Goal: Answer question/provide support: Share knowledge or assist other users

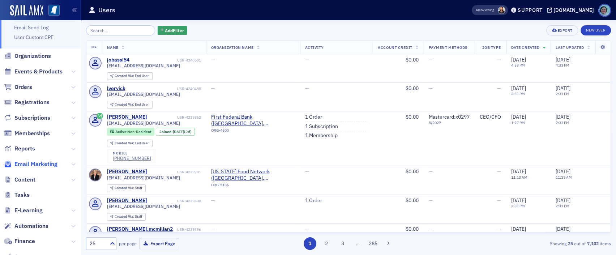
scroll to position [100, 0]
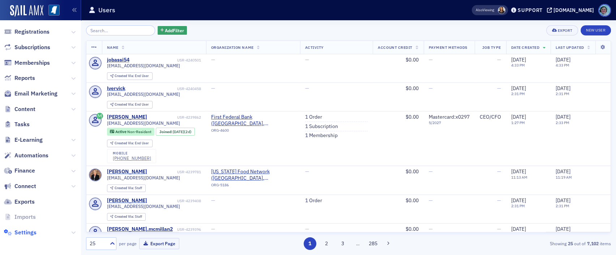
click at [34, 236] on span "Settings" at bounding box center [25, 232] width 22 height 8
select select "US"
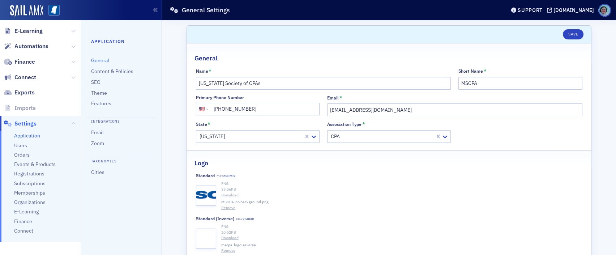
scroll to position [173, 0]
click at [31, 229] on span "Connect" at bounding box center [23, 228] width 19 height 7
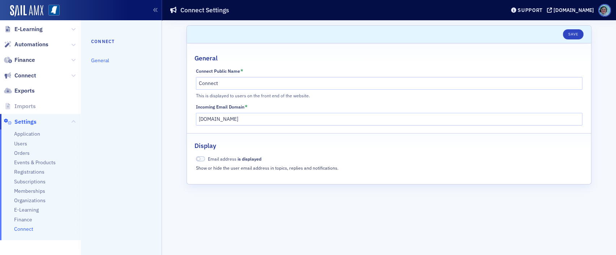
click at [104, 61] on link "General" at bounding box center [100, 60] width 18 height 7
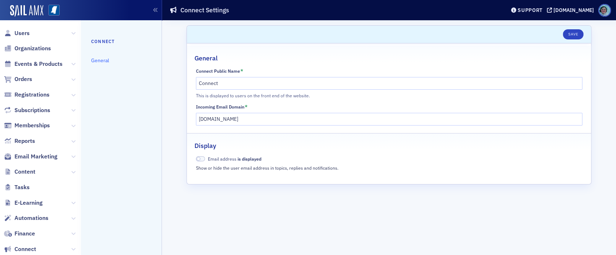
click at [45, 44] on span "Organizations" at bounding box center [40, 49] width 81 height 16
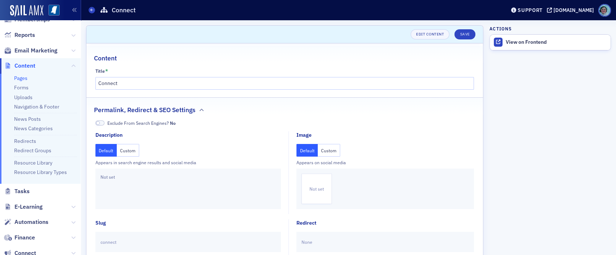
scroll to position [108, 0]
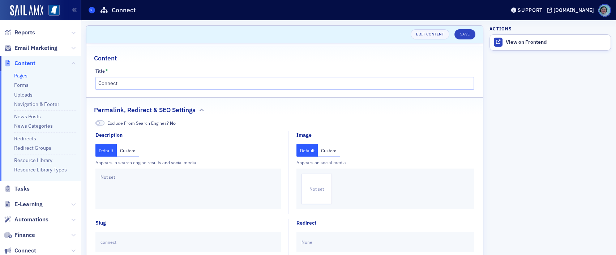
click at [93, 10] on icon at bounding box center [91, 9] width 3 height 3
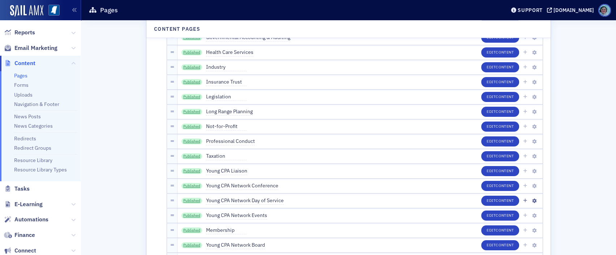
scroll to position [686, 0]
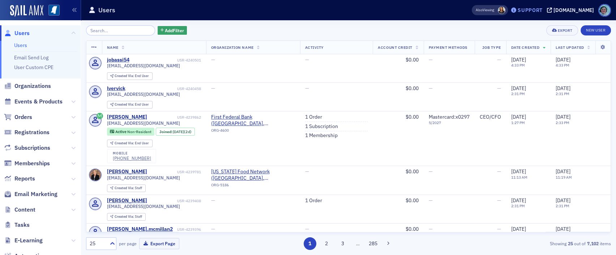
click at [535, 7] on div "Support" at bounding box center [529, 10] width 25 height 7
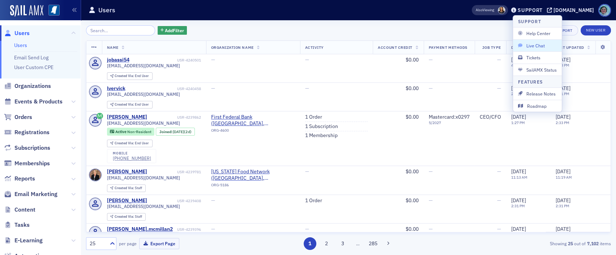
click at [537, 41] on button "Live Chat" at bounding box center [537, 45] width 49 height 12
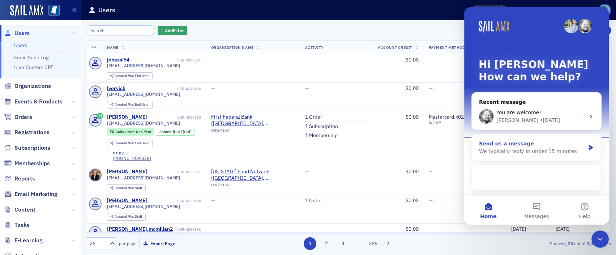
click at [543, 151] on div "We typically reply in under 15 minutes" at bounding box center [532, 151] width 106 height 8
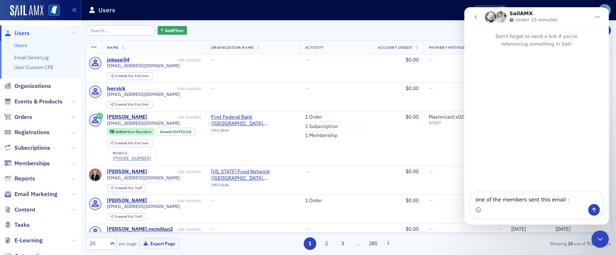
type textarea "one of the members sent this email : When one of us posts to the Pipeline Task …"
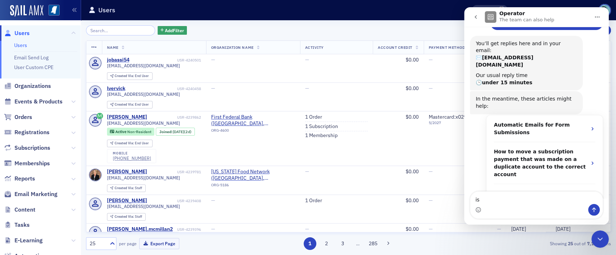
scroll to position [103, 0]
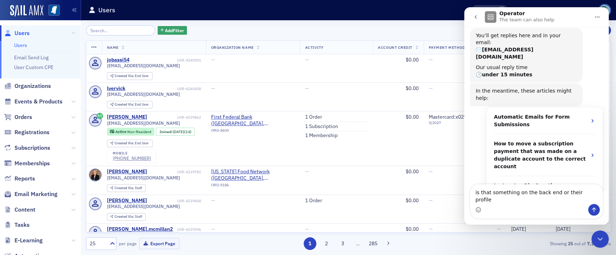
type textarea "is that something on the back end or their profile?"
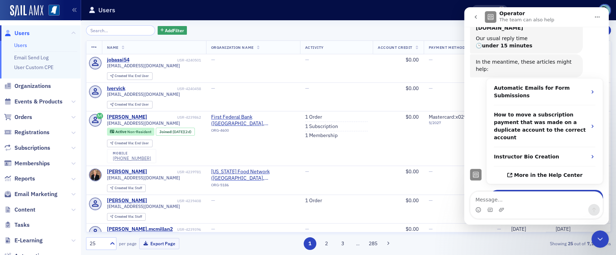
click at [604, 243] on icon "Close Intercom Messenger" at bounding box center [599, 238] width 9 height 9
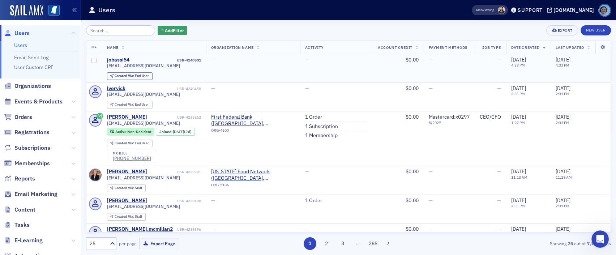
scroll to position [144, 0]
click at [108, 30] on input "search" at bounding box center [120, 30] width 69 height 10
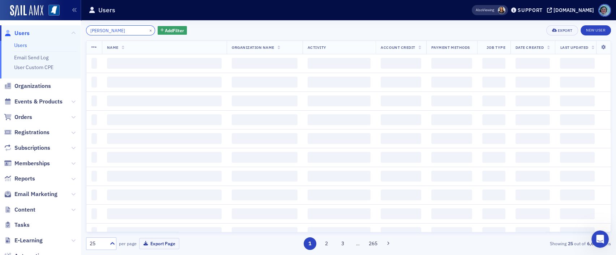
type input "[PERSON_NAME]"
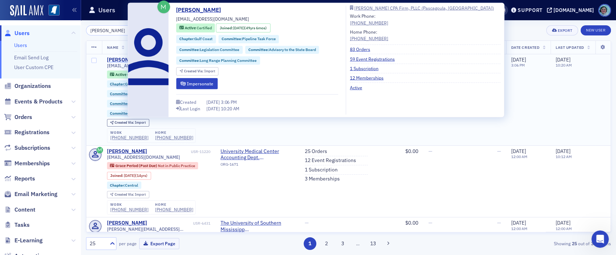
click at [123, 58] on div "[PERSON_NAME]" at bounding box center [127, 60] width 40 height 7
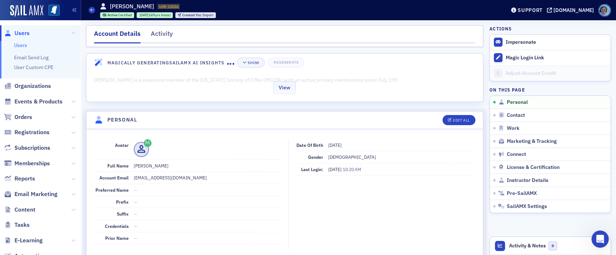
click at [261, 87] on div "View" at bounding box center [284, 86] width 396 height 30
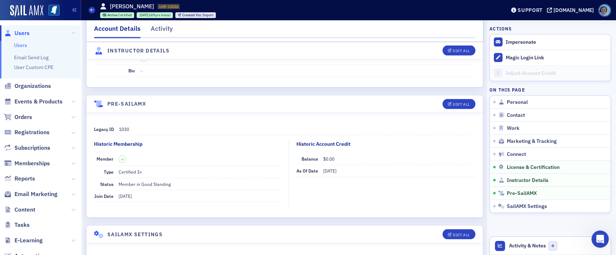
scroll to position [1734, 0]
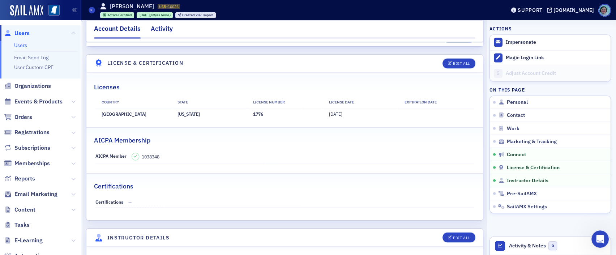
click at [166, 27] on div "Activity" at bounding box center [162, 30] width 22 height 13
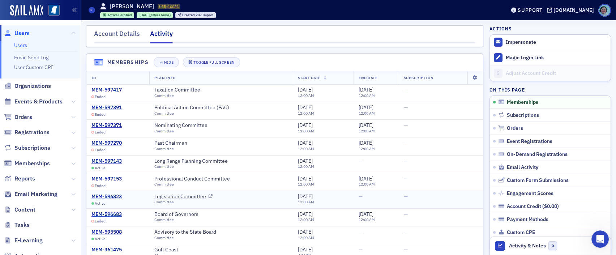
click at [114, 196] on div "MEM-596823" at bounding box center [106, 196] width 30 height 7
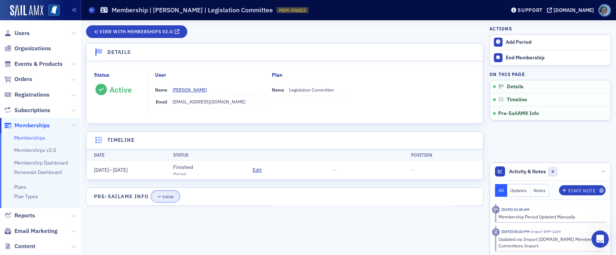
click at [173, 199] on button "Show" at bounding box center [165, 196] width 27 height 10
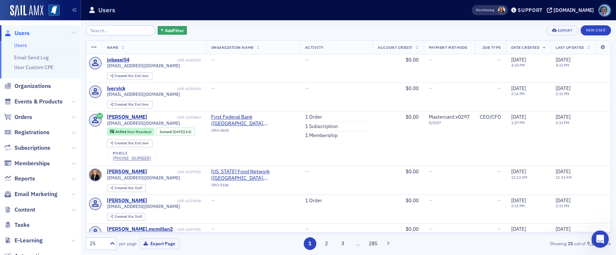
click at [127, 29] on input "search" at bounding box center [120, 30] width 69 height 10
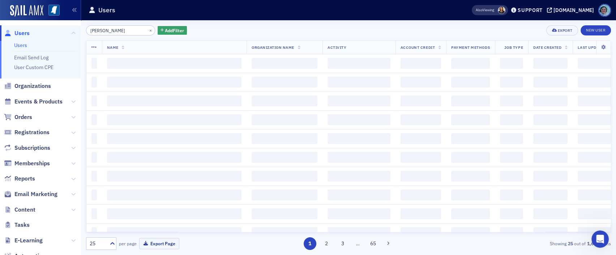
type input "[PERSON_NAME]"
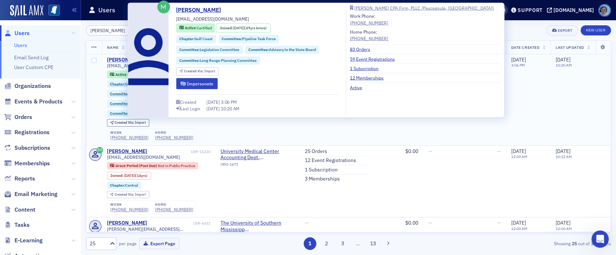
click at [114, 60] on div "[PERSON_NAME]" at bounding box center [127, 60] width 40 height 7
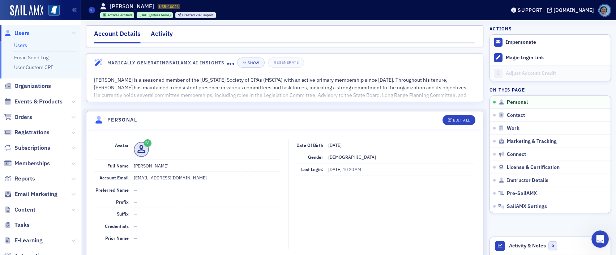
click at [155, 33] on div "Activity" at bounding box center [162, 35] width 22 height 13
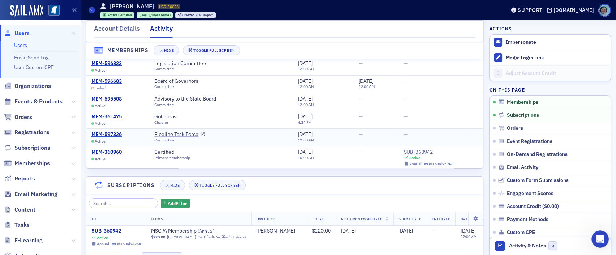
scroll to position [108, 0]
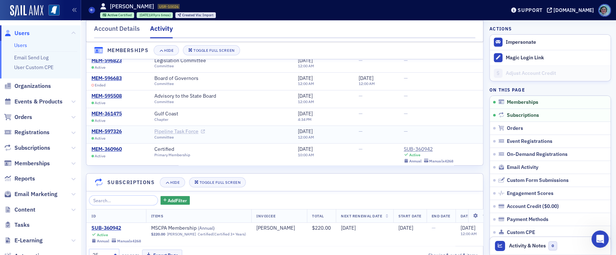
click at [188, 131] on link "Pipeline Task Force" at bounding box center [179, 131] width 51 height 7
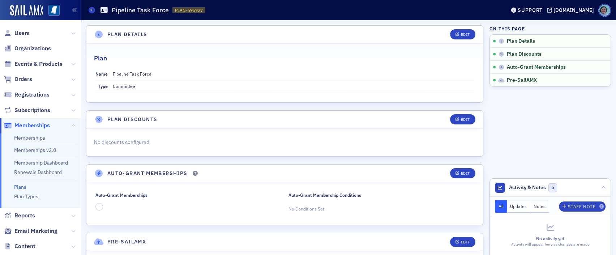
click at [27, 200] on ul "Memberships Memberships v2.0 Membership Dashboard Renewals Dashboard Plans Plan…" at bounding box center [40, 170] width 81 height 74
click at [28, 199] on link "Plan Types" at bounding box center [26, 196] width 24 height 7
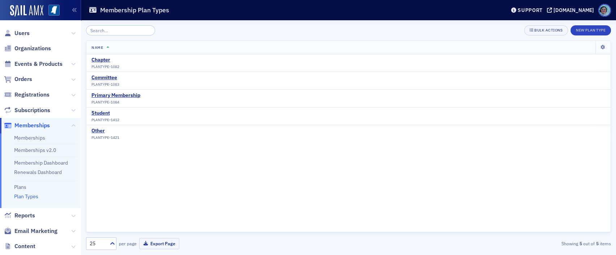
click at [71, 110] on icon at bounding box center [73, 110] width 4 height 4
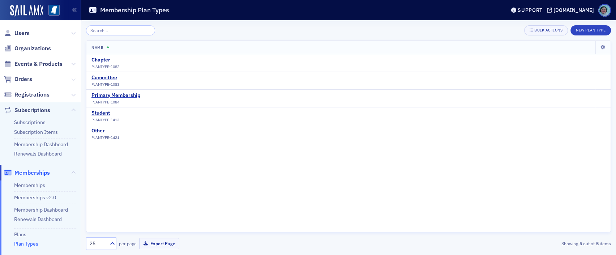
click at [71, 78] on icon at bounding box center [73, 79] width 4 height 4
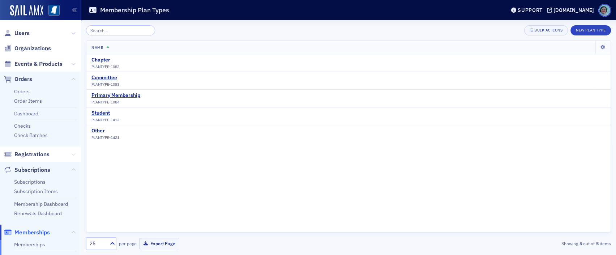
click at [71, 153] on icon at bounding box center [73, 154] width 4 height 4
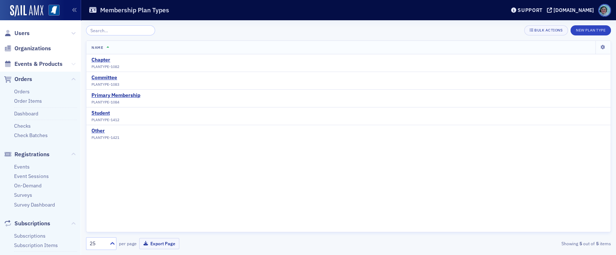
click at [71, 62] on icon at bounding box center [73, 64] width 4 height 4
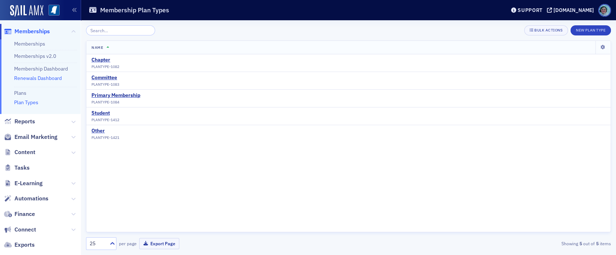
scroll to position [397, 0]
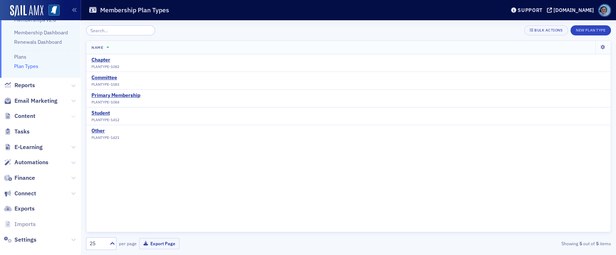
click at [71, 116] on icon at bounding box center [73, 116] width 4 height 4
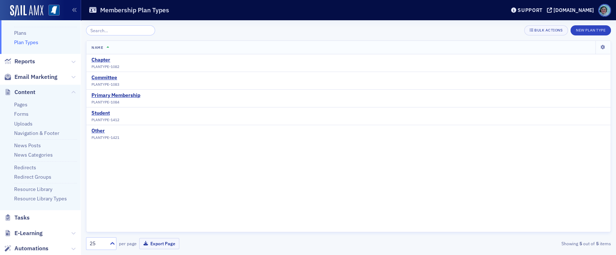
scroll to position [470, 0]
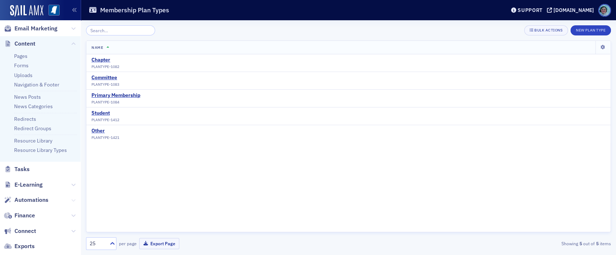
click at [71, 198] on icon at bounding box center [73, 200] width 4 height 4
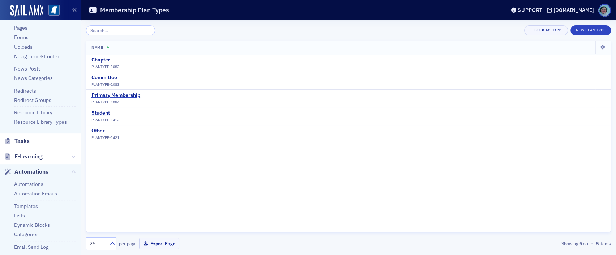
scroll to position [542, 0]
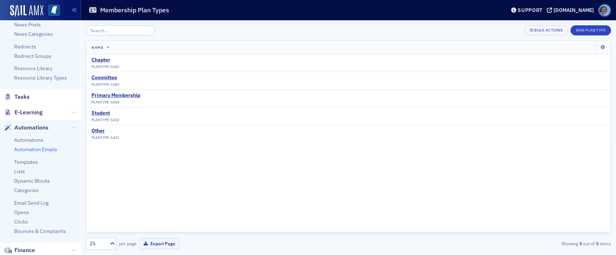
click at [49, 149] on link "Automation Emails" at bounding box center [35, 149] width 43 height 7
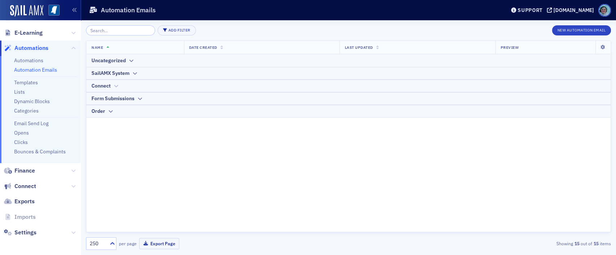
click at [101, 83] on div "Connect" at bounding box center [100, 86] width 19 height 8
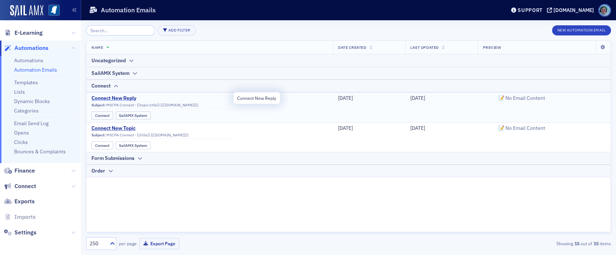
click at [117, 98] on span "Connect New Reply" at bounding box center [162, 98] width 142 height 7
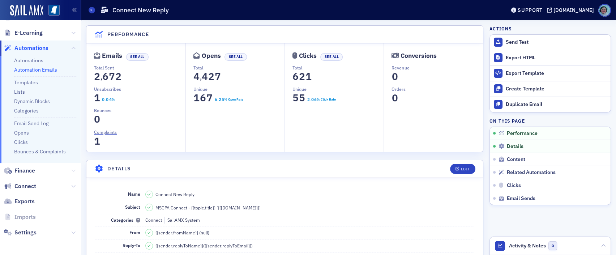
click at [71, 168] on icon at bounding box center [73, 170] width 4 height 4
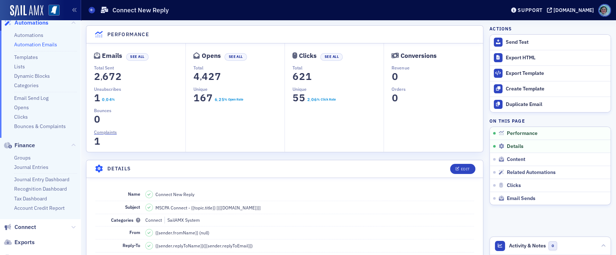
scroll to position [236, 0]
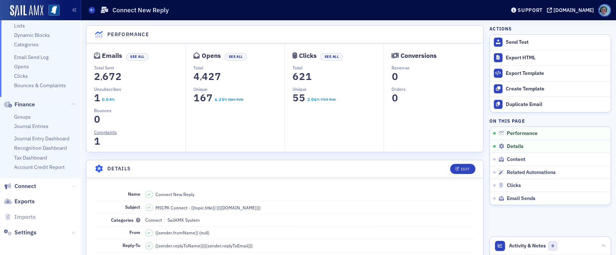
click at [71, 184] on icon at bounding box center [73, 186] width 4 height 4
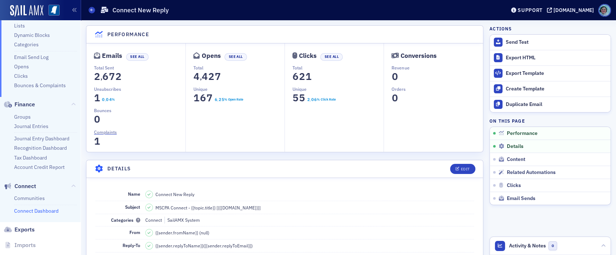
click at [36, 208] on link "Connect Dashboard" at bounding box center [36, 210] width 44 height 7
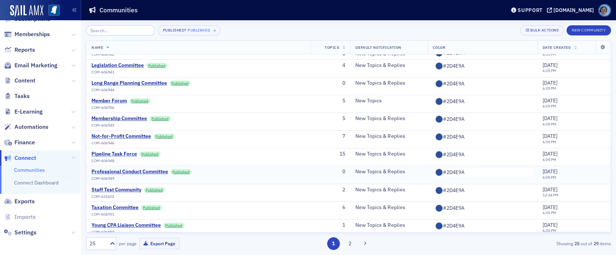
scroll to position [265, 0]
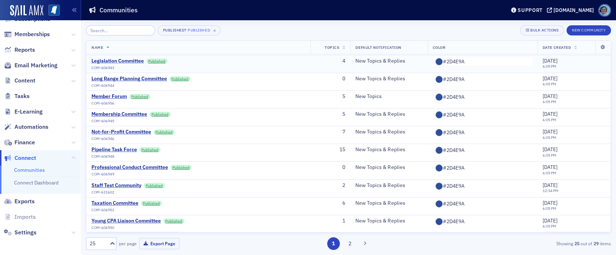
click at [130, 61] on div "Legislation Committee" at bounding box center [117, 61] width 52 height 7
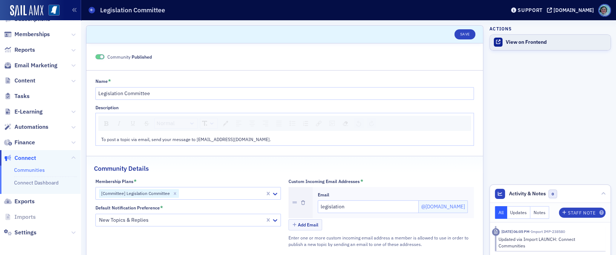
click at [509, 43] on div "View on Frontend" at bounding box center [555, 42] width 101 height 7
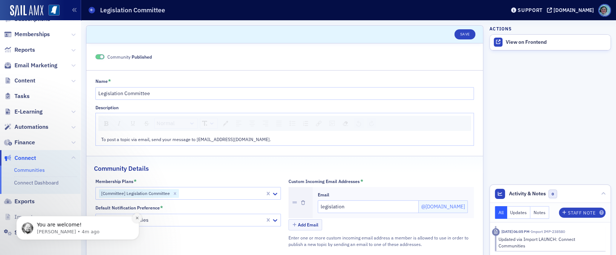
click at [137, 221] on button "Dismiss notification" at bounding box center [136, 217] width 9 height 9
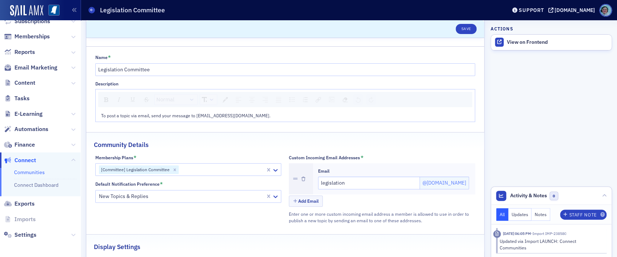
scroll to position [36, 0]
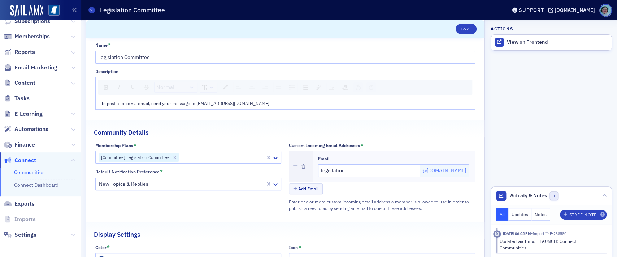
click at [254, 156] on div at bounding box center [223, 156] width 86 height 9
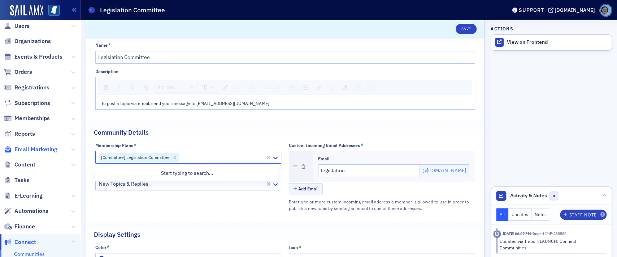
scroll to position [0, 0]
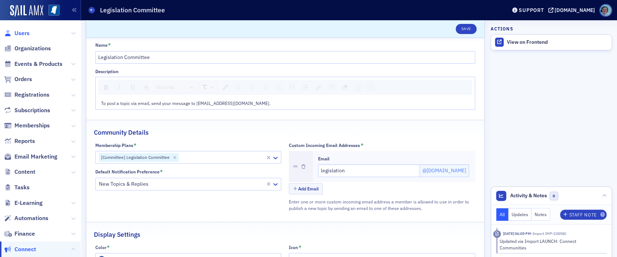
click at [21, 33] on span "Users" at bounding box center [21, 33] width 15 height 8
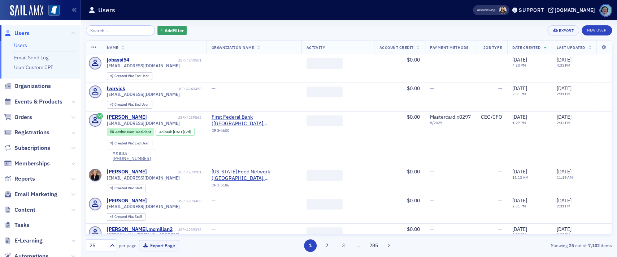
click at [141, 32] on input "search" at bounding box center [120, 30] width 69 height 10
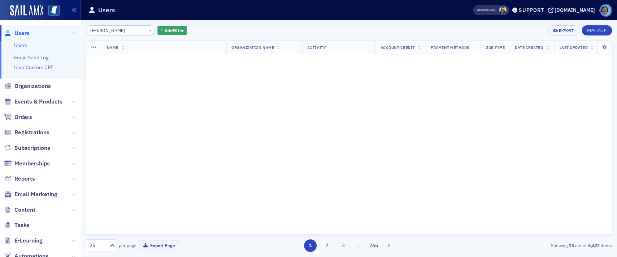
type input "[PERSON_NAME]"
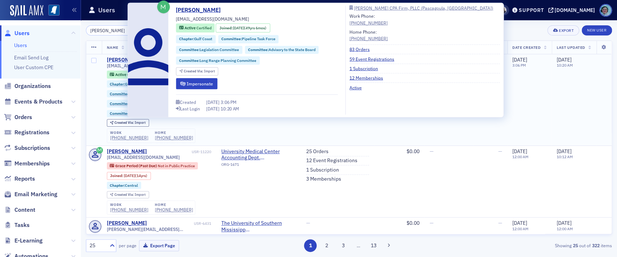
click at [118, 60] on div "[PERSON_NAME]" at bounding box center [127, 60] width 40 height 7
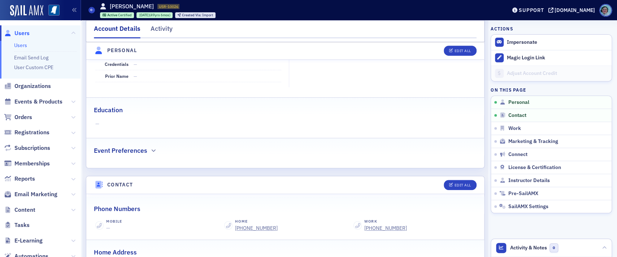
scroll to position [181, 0]
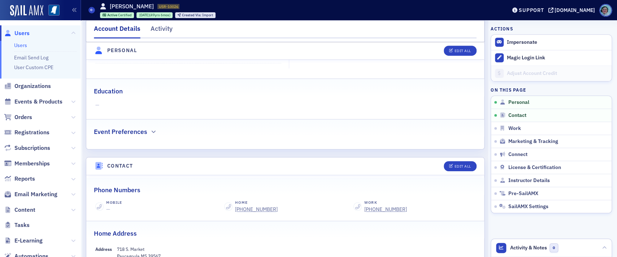
click at [148, 132] on div "Event Preferences" at bounding box center [285, 127] width 383 height 17
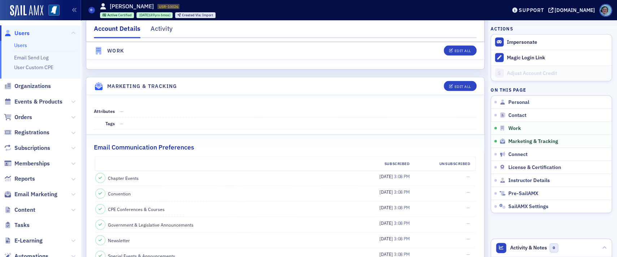
scroll to position [759, 0]
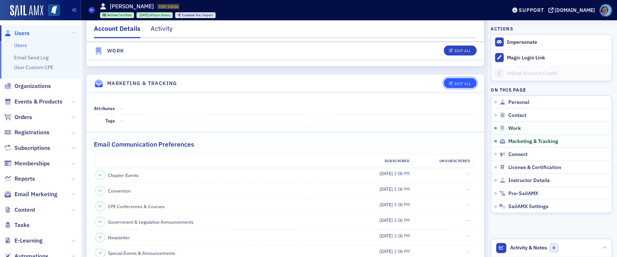
click at [455, 82] on div "Edit All" at bounding box center [463, 84] width 17 height 4
select select "US"
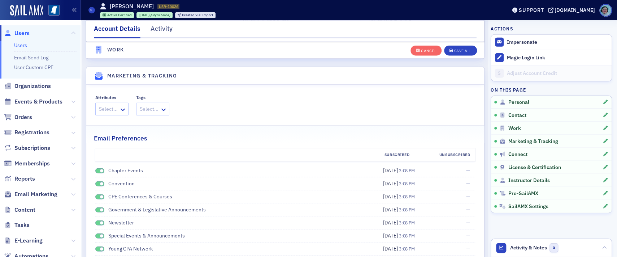
scroll to position [942, 0]
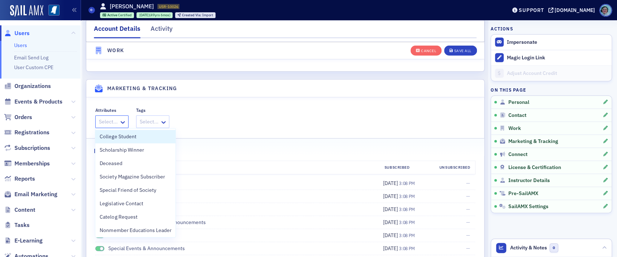
click at [113, 123] on div at bounding box center [108, 121] width 20 height 9
click at [139, 122] on input "Tags" at bounding box center [139, 122] width 1 height 8
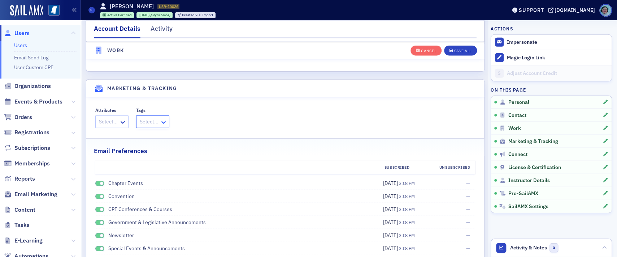
click at [162, 121] on icon at bounding box center [164, 122] width 4 height 3
click at [215, 113] on div "Attributes Select... Tags Select..." at bounding box center [285, 117] width 380 height 21
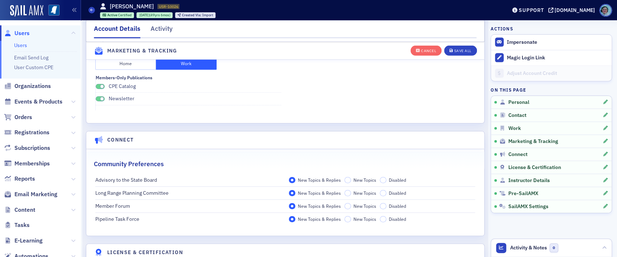
scroll to position [1195, 0]
click at [421, 50] on div "Cancel" at bounding box center [428, 51] width 15 height 4
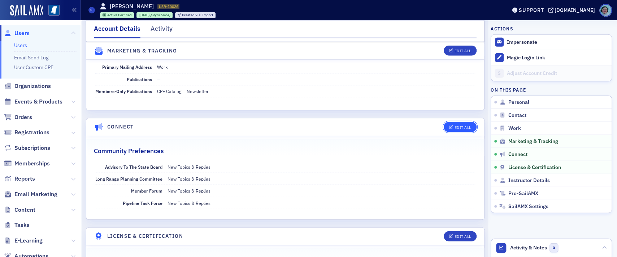
click at [455, 127] on div "Edit All" at bounding box center [463, 127] width 17 height 4
select select "US"
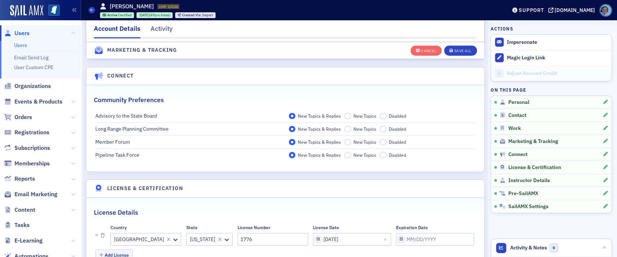
scroll to position [1244, 0]
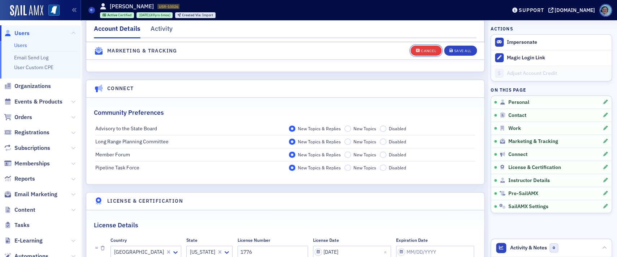
click at [423, 55] on button "Cancel" at bounding box center [426, 50] width 31 height 10
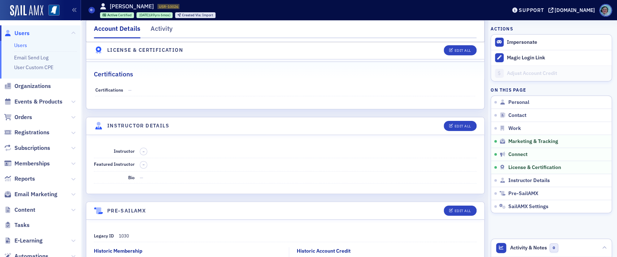
scroll to position [1010, 0]
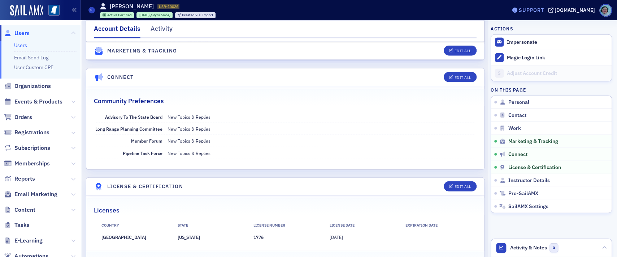
click at [544, 11] on div "Support" at bounding box center [531, 10] width 25 height 7
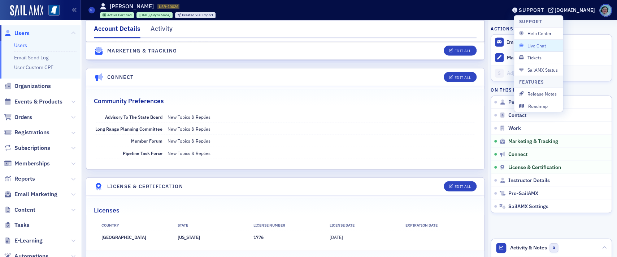
click at [548, 43] on span "Live Chat" at bounding box center [539, 45] width 39 height 7
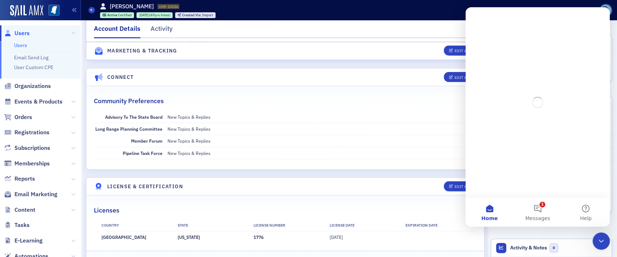
scroll to position [0, 0]
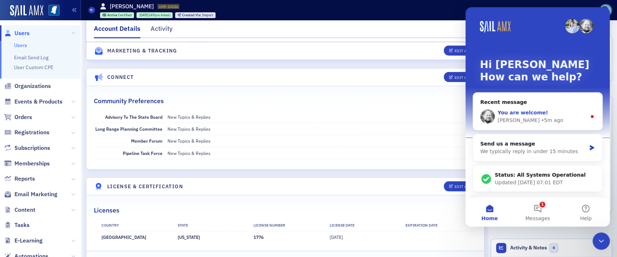
click at [547, 124] on div "You are welcome! Aidan • 5m ago" at bounding box center [537, 116] width 129 height 27
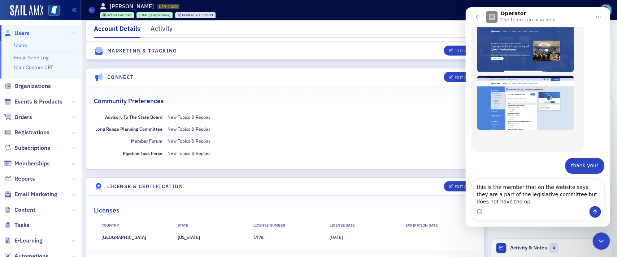
scroll to position [521, 0]
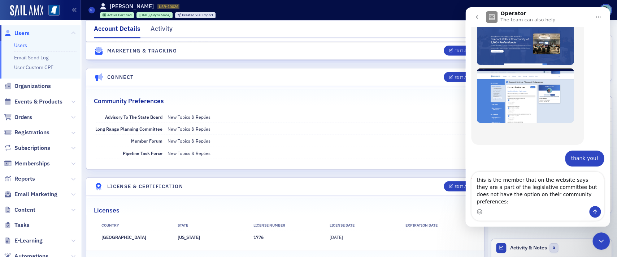
click at [576, 201] on textarea "this is the member that on the website says they are a part of the legislative …" at bounding box center [538, 189] width 132 height 34
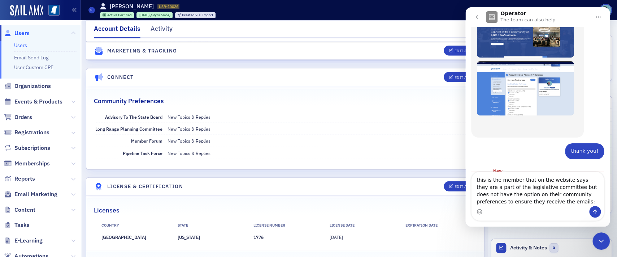
type textarea "this is the member that on the website says they are a part of the legislative …"
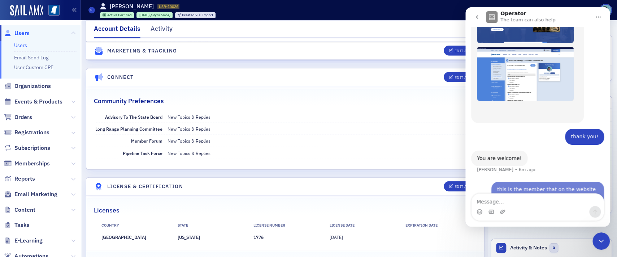
scroll to position [558, 0]
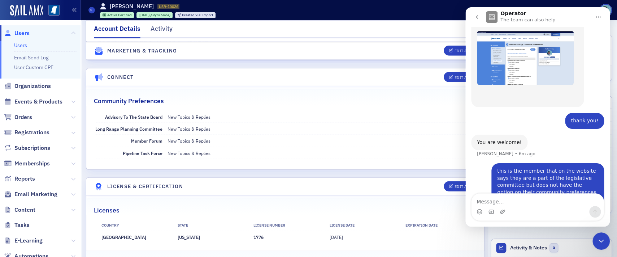
click at [602, 238] on icon "Close Intercom Messenger" at bounding box center [601, 240] width 9 height 9
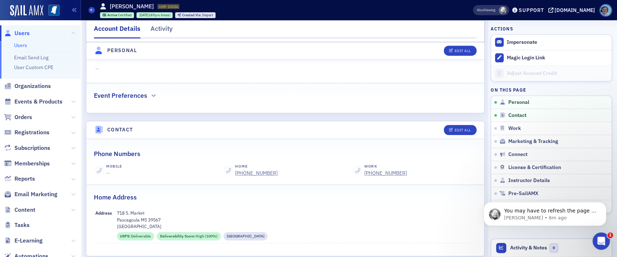
scroll to position [731, 0]
click at [538, 220] on p "Aidan • 6m ago" at bounding box center [550, 217] width 93 height 7
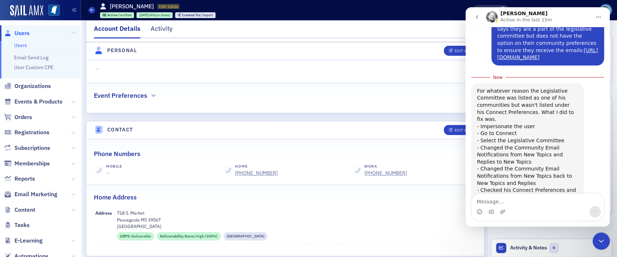
scroll to position [719, 0]
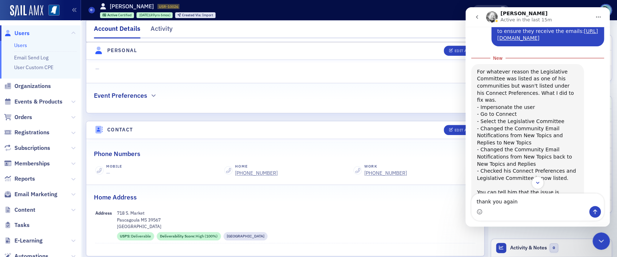
type textarea "thank you again!"
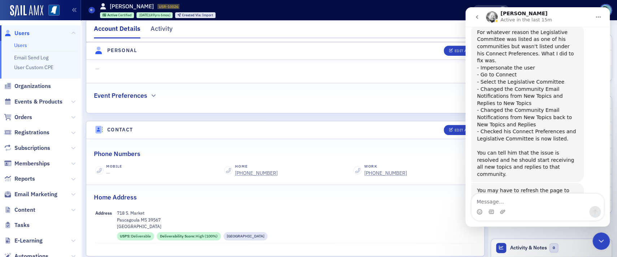
scroll to position [752, 0]
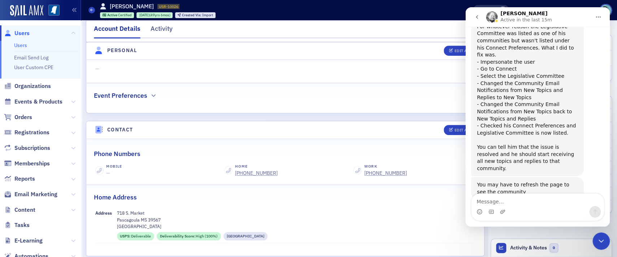
click at [597, 239] on div "Close Intercom Messenger" at bounding box center [601, 240] width 17 height 17
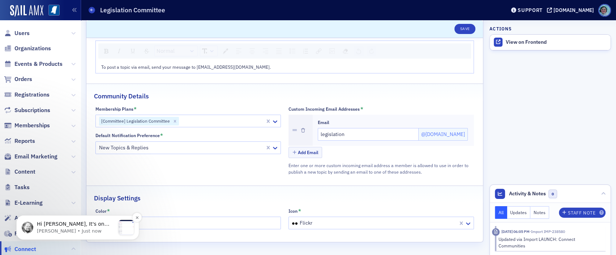
click at [103, 237] on div "Hi [PERSON_NAME], It's on both, in staff look up the user and go to the Connect…" at bounding box center [77, 227] width 123 height 25
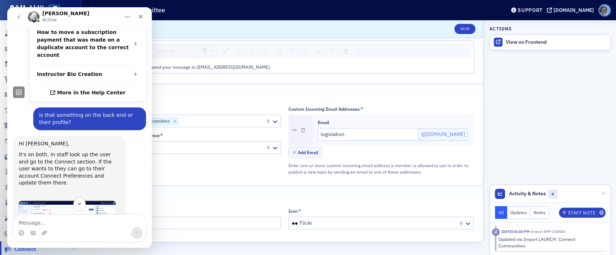
scroll to position [214, 0]
click at [102, 201] on img "Aidan says…" at bounding box center [67, 228] width 97 height 55
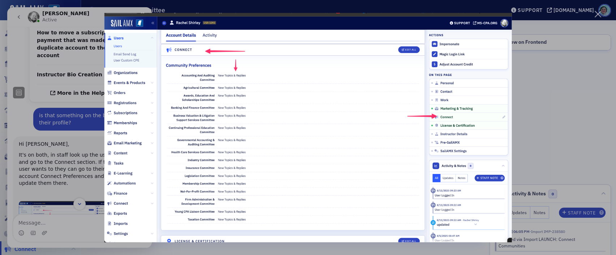
click at [478, 123] on img "Close" at bounding box center [307, 127] width 407 height 229
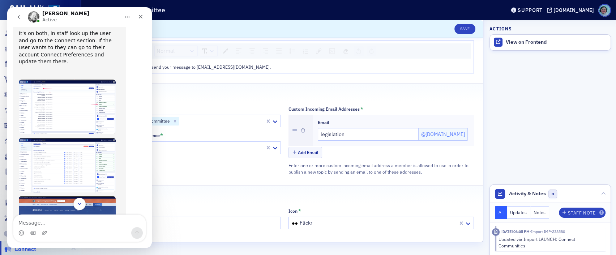
scroll to position [358, 0]
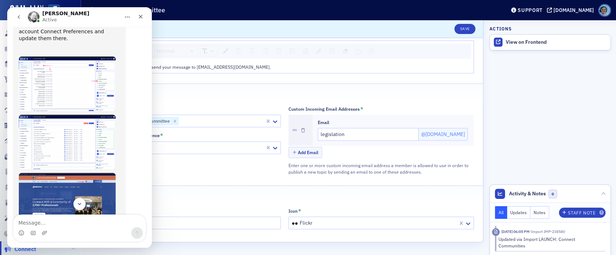
click at [92, 115] on img "Aidan says…" at bounding box center [67, 142] width 97 height 55
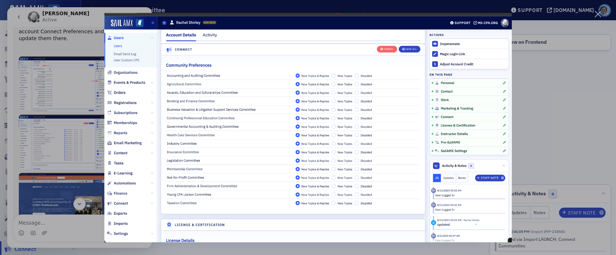
scroll to position [0, 0]
click at [94, 174] on div "Intercom messenger" at bounding box center [308, 127] width 616 height 255
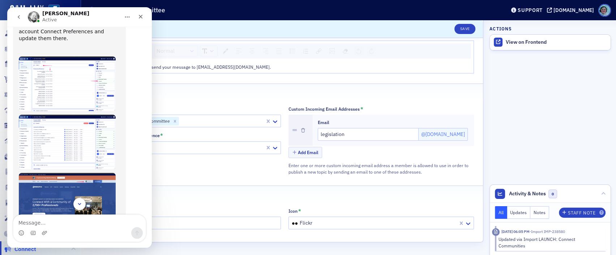
click at [87, 173] on img "Aidan says…" at bounding box center [67, 200] width 97 height 55
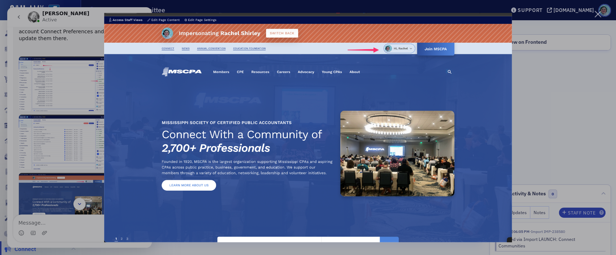
click at [79, 209] on div "Intercom messenger" at bounding box center [308, 127] width 616 height 255
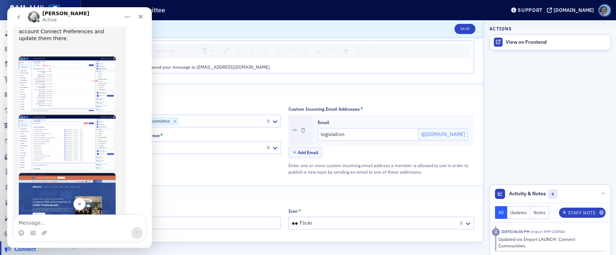
click at [94, 231] on img "Aidan says…" at bounding box center [67, 258] width 97 height 54
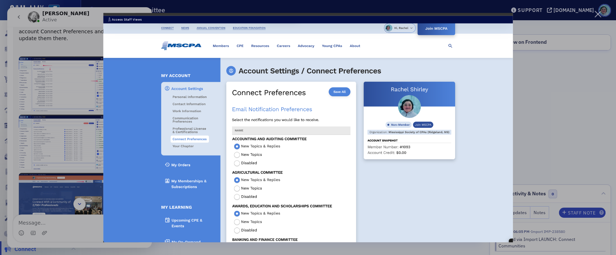
click at [562, 60] on div "Intercom messenger" at bounding box center [308, 127] width 616 height 255
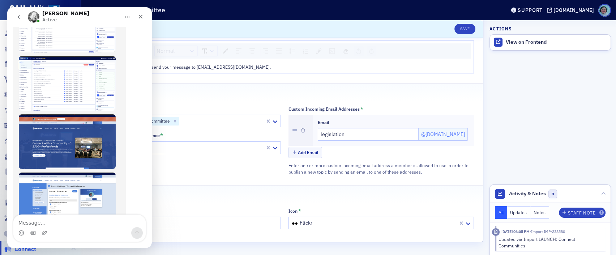
scroll to position [430, 0]
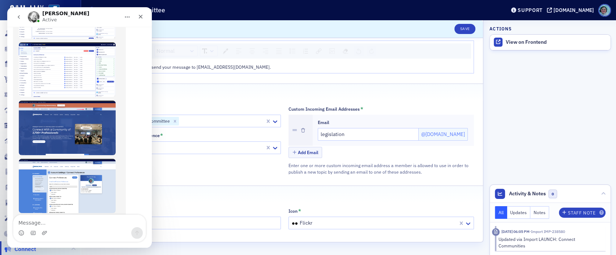
click at [75, 214] on div "Intercom messenger" at bounding box center [79, 227] width 145 height 27
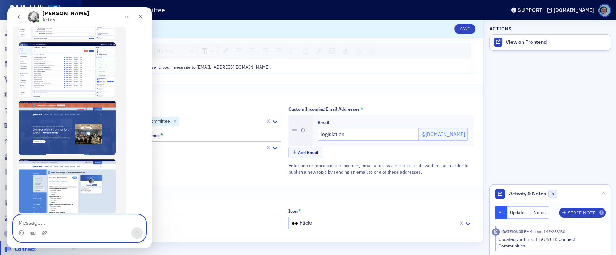
click at [76, 215] on textarea "Message…" at bounding box center [79, 221] width 132 height 12
type textarea "thank you!"
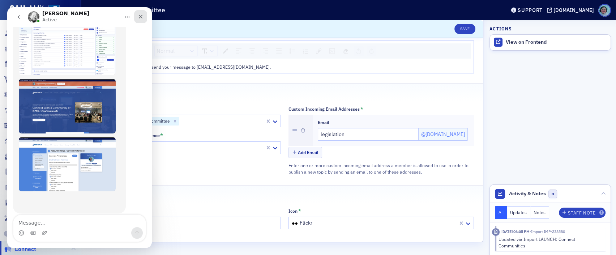
click at [142, 14] on icon "Close" at bounding box center [141, 17] width 6 height 6
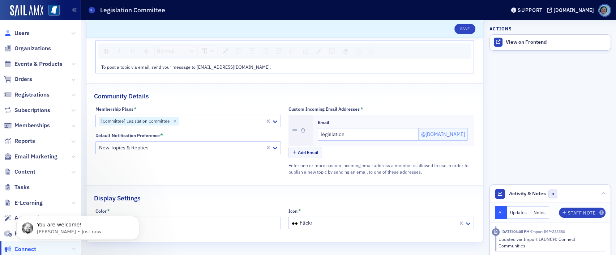
scroll to position [473, 0]
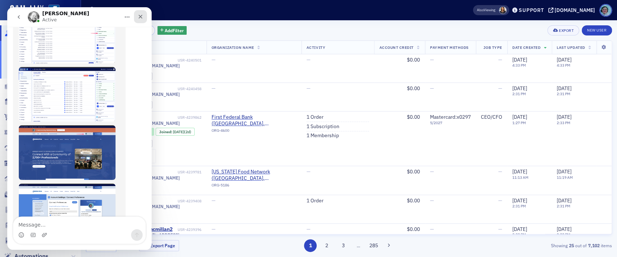
scroll to position [428, 0]
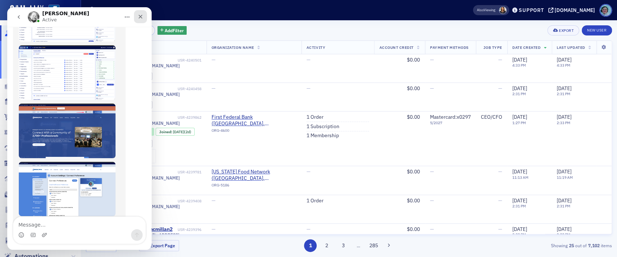
click at [140, 11] on div "Close" at bounding box center [140, 16] width 13 height 13
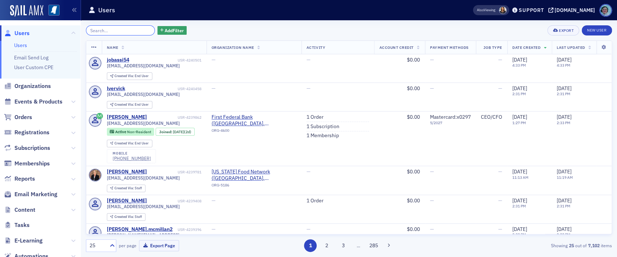
click at [120, 29] on input "search" at bounding box center [120, 30] width 69 height 10
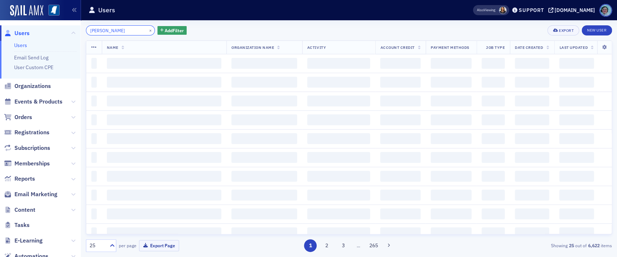
type input "[PERSON_NAME]"
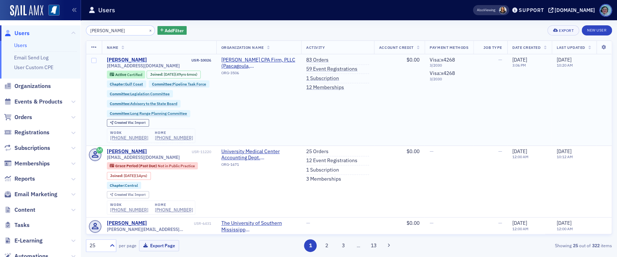
click at [123, 57] on div "[PERSON_NAME]" at bounding box center [127, 60] width 40 height 7
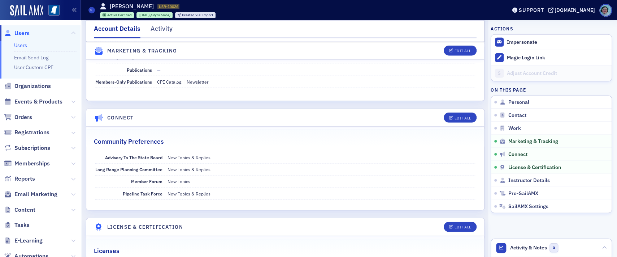
scroll to position [1012, 0]
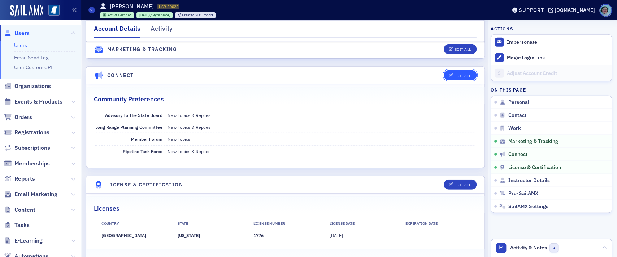
click at [456, 74] on div "Edit All" at bounding box center [463, 76] width 17 height 4
select select "US"
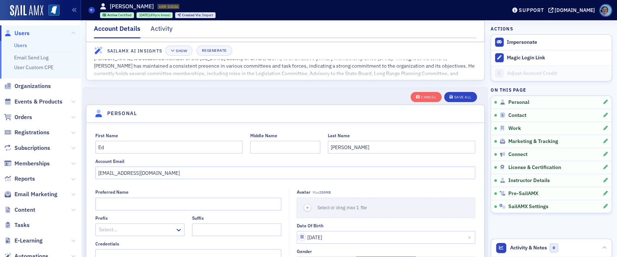
scroll to position [0, 0]
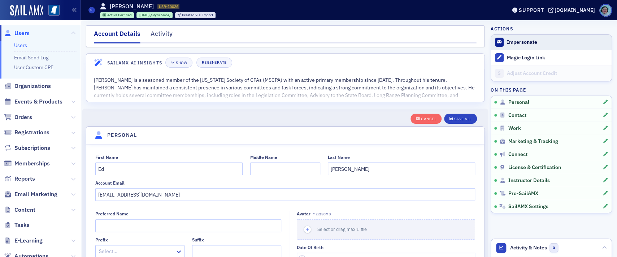
click at [537, 45] on form "Impersonate" at bounding box center [557, 42] width 101 height 7
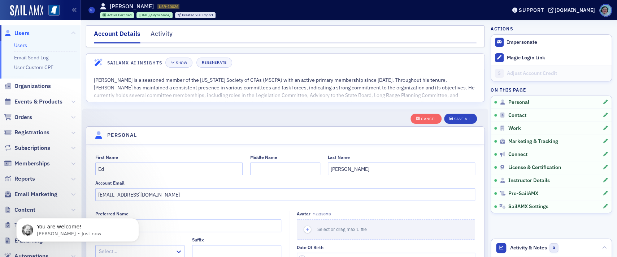
scroll to position [471, 0]
click at [138, 218] on icon "Dismiss notification" at bounding box center [137, 220] width 4 height 4
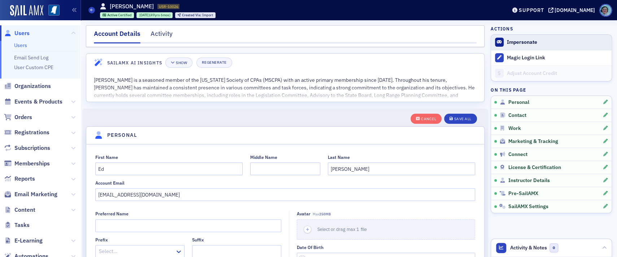
click at [524, 44] on button "Impersonate" at bounding box center [522, 42] width 30 height 7
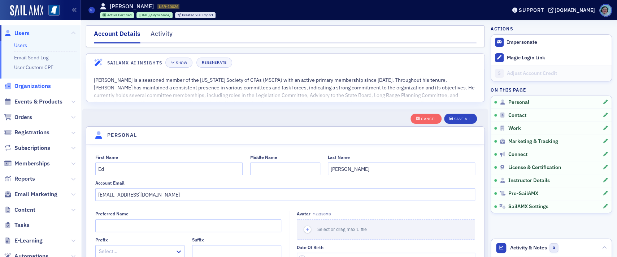
click at [29, 86] on span "Organizations" at bounding box center [32, 86] width 36 height 8
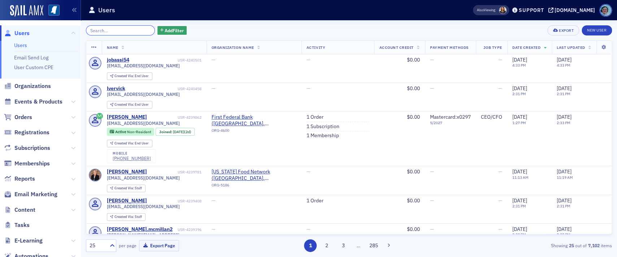
click at [124, 27] on input "search" at bounding box center [120, 30] width 69 height 10
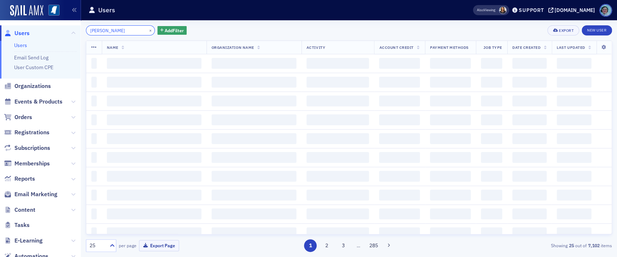
type input "[PERSON_NAME]"
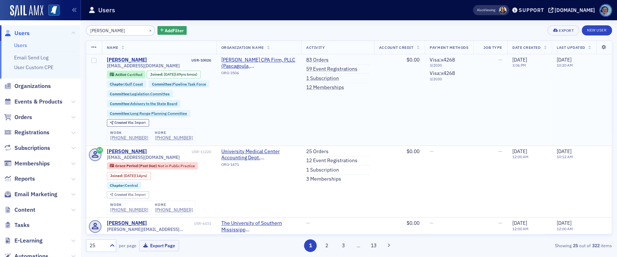
click at [124, 57] on div "[PERSON_NAME]" at bounding box center [127, 60] width 40 height 7
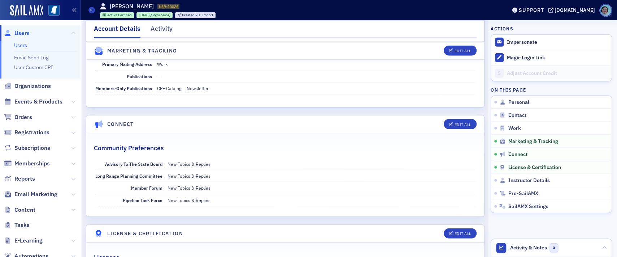
scroll to position [976, 0]
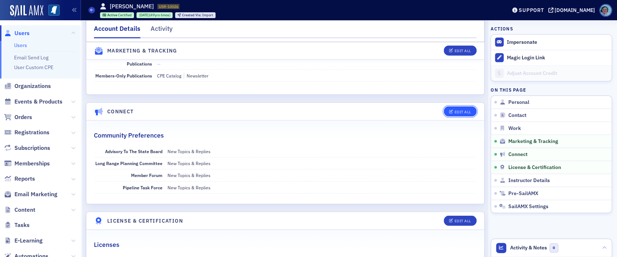
click at [463, 110] on div "Edit All" at bounding box center [463, 112] width 17 height 4
select select "US"
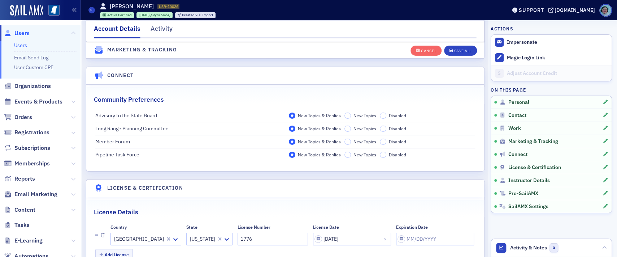
scroll to position [1244, 0]
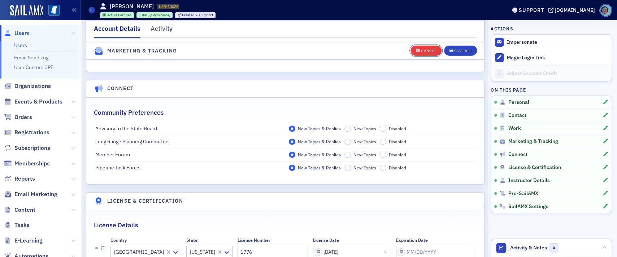
click at [417, 47] on button "Cancel" at bounding box center [426, 50] width 31 height 10
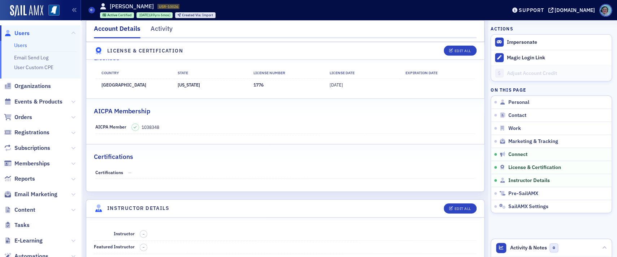
scroll to position [1118, 0]
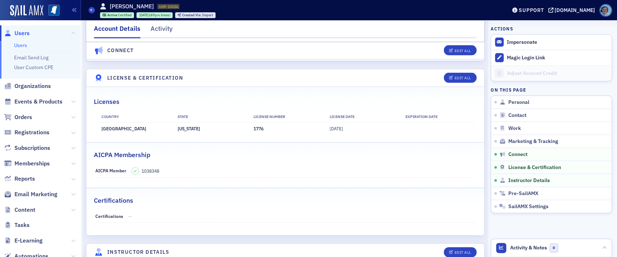
drag, startPoint x: 275, startPoint y: 125, endPoint x: 221, endPoint y: 130, distance: 54.1
click at [221, 130] on tr "United States Mississippi 1776 2/25/1976" at bounding box center [285, 128] width 380 height 12
click at [236, 142] on div "AICPA Membership" at bounding box center [285, 150] width 383 height 17
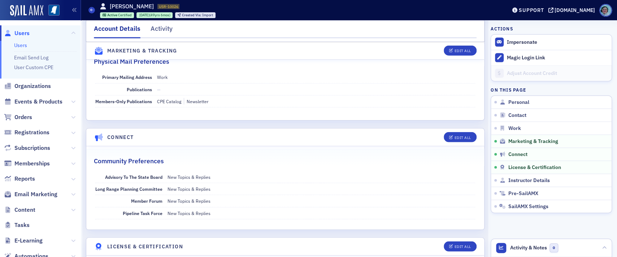
scroll to position [914, 0]
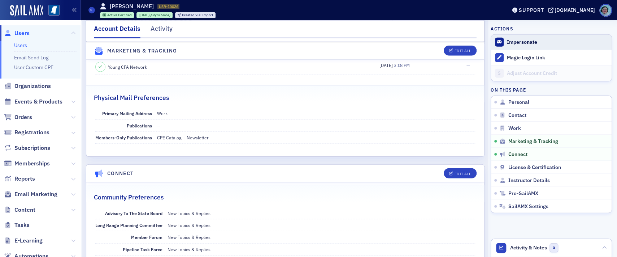
click at [553, 41] on form "Impersonate" at bounding box center [557, 42] width 101 height 7
click at [503, 37] on span "Impersonate" at bounding box center [551, 42] width 121 height 15
click at [526, 47] on span "Impersonate" at bounding box center [551, 42] width 121 height 15
click at [554, 36] on span "Impersonate" at bounding box center [551, 42] width 121 height 15
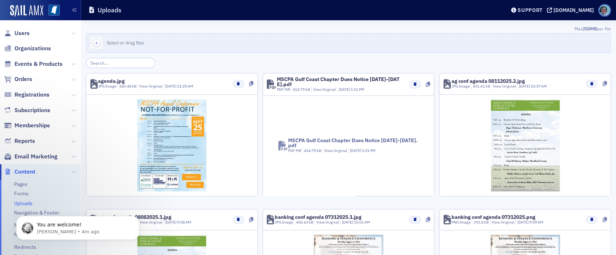
scroll to position [72, 0]
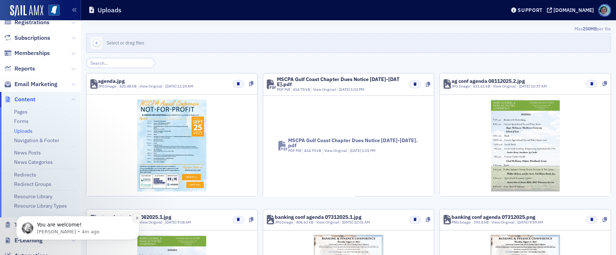
click at [134, 219] on button "Dismiss notification" at bounding box center [136, 217] width 9 height 9
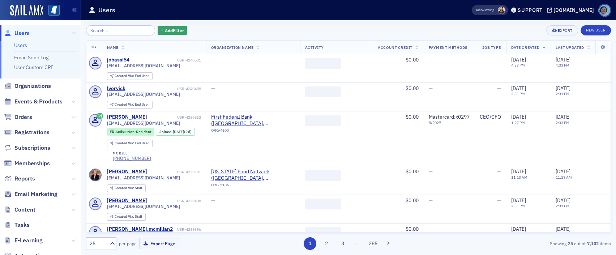
click at [134, 28] on input "search" at bounding box center [120, 30] width 69 height 10
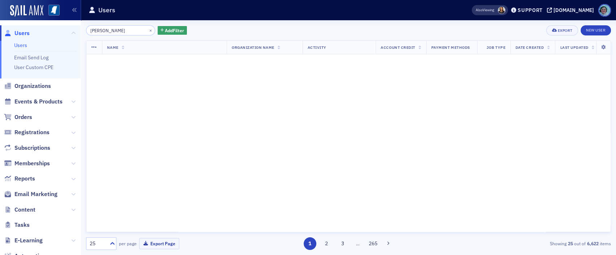
type input "[PERSON_NAME]"
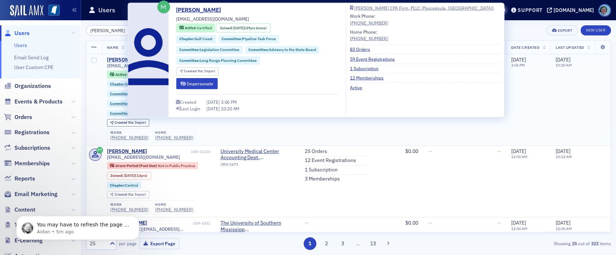
click at [125, 61] on div "[PERSON_NAME]" at bounding box center [127, 60] width 40 height 7
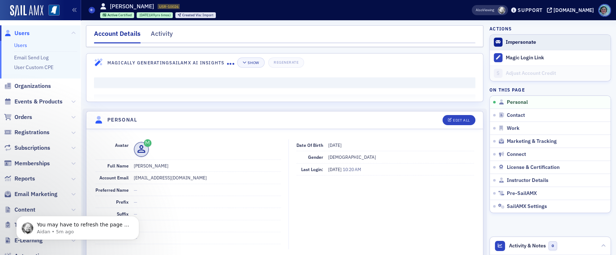
click at [528, 39] on button "Impersonate" at bounding box center [520, 42] width 30 height 7
